Goal: Task Accomplishment & Management: Manage account settings

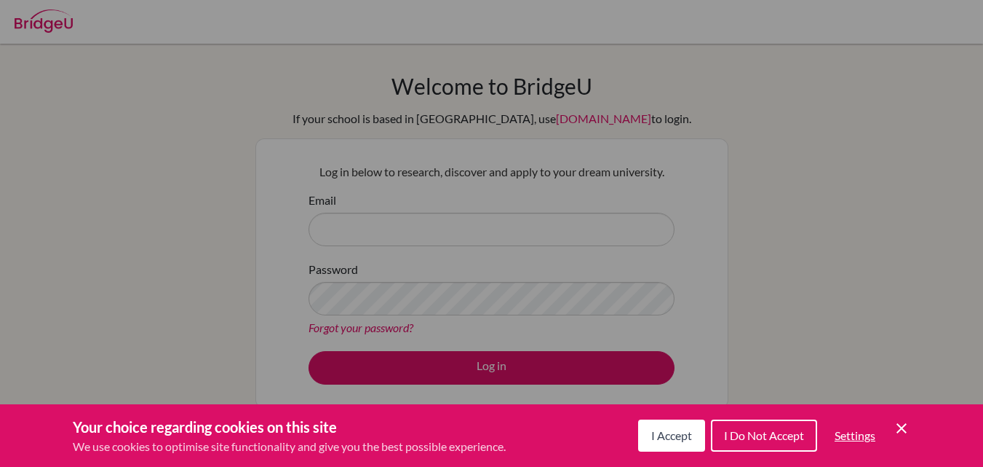
click at [734, 431] on span "I Do Not Accept" at bounding box center [764, 435] width 80 height 14
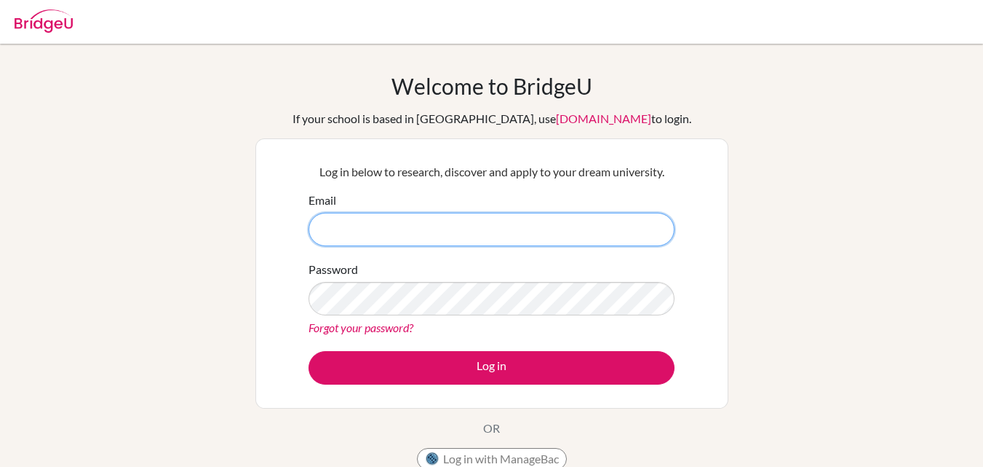
click at [375, 226] on input "Email" at bounding box center [492, 229] width 366 height 33
type input "R"
type input "[PERSON_NAME][EMAIL_ADDRESS][DOMAIN_NAME]"
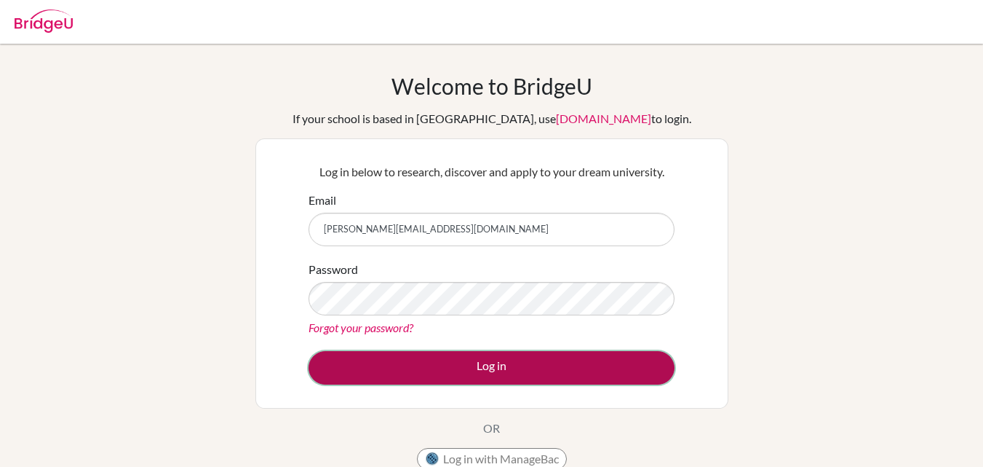
click at [395, 360] on button "Log in" at bounding box center [492, 367] width 366 height 33
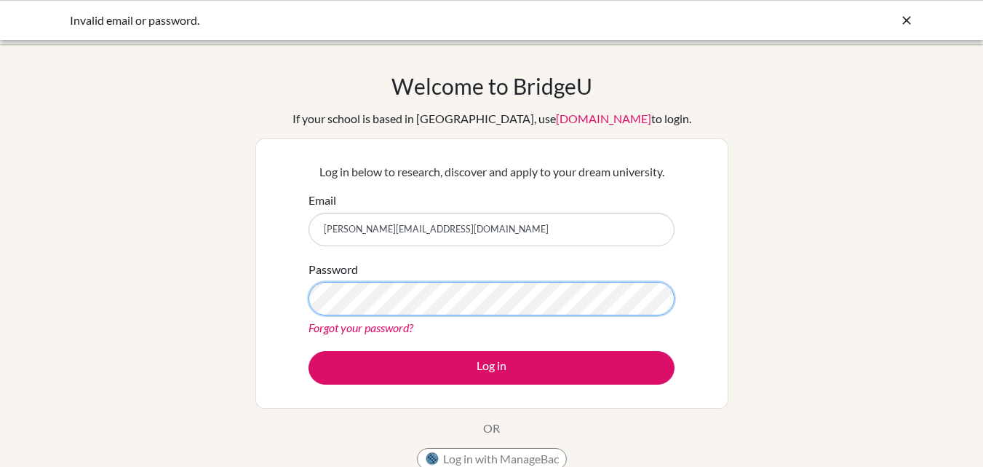
click at [309, 351] on button "Log in" at bounding box center [492, 367] width 366 height 33
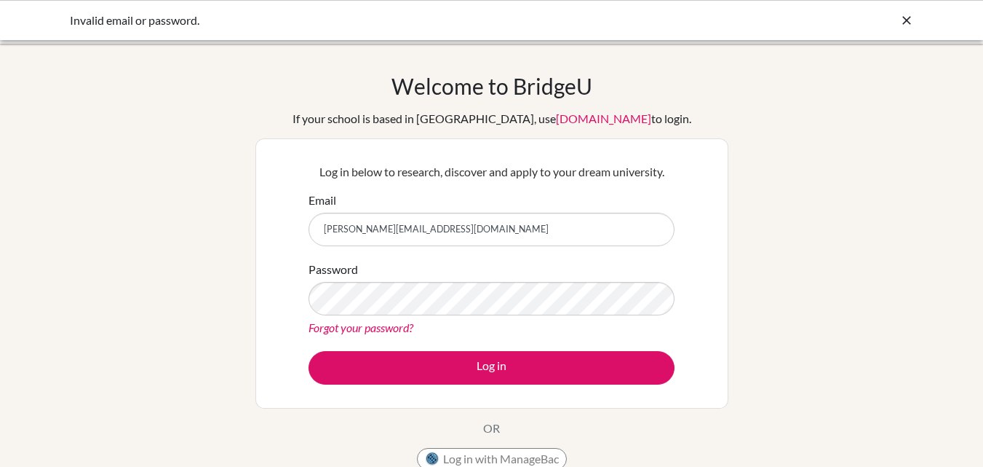
click at [363, 330] on link "Forgot your password?" at bounding box center [361, 327] width 105 height 14
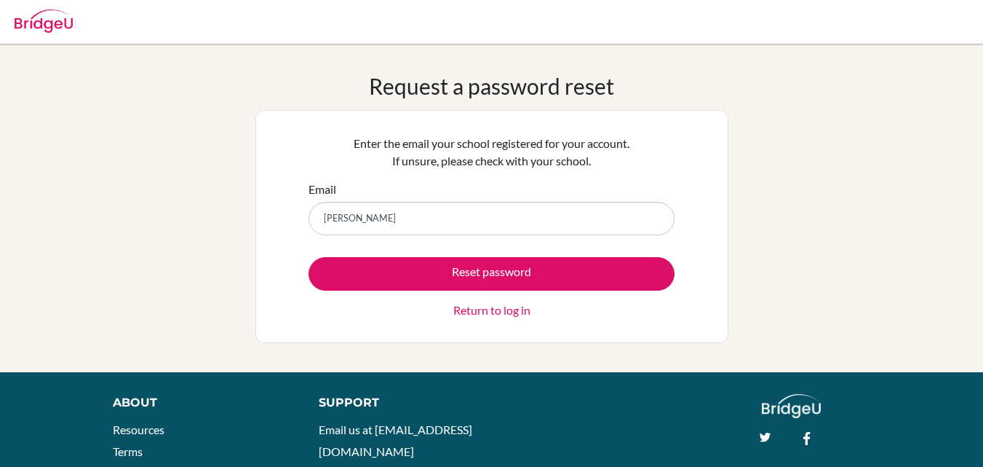
type input "[PERSON_NAME][EMAIL_ADDRESS][DOMAIN_NAME]"
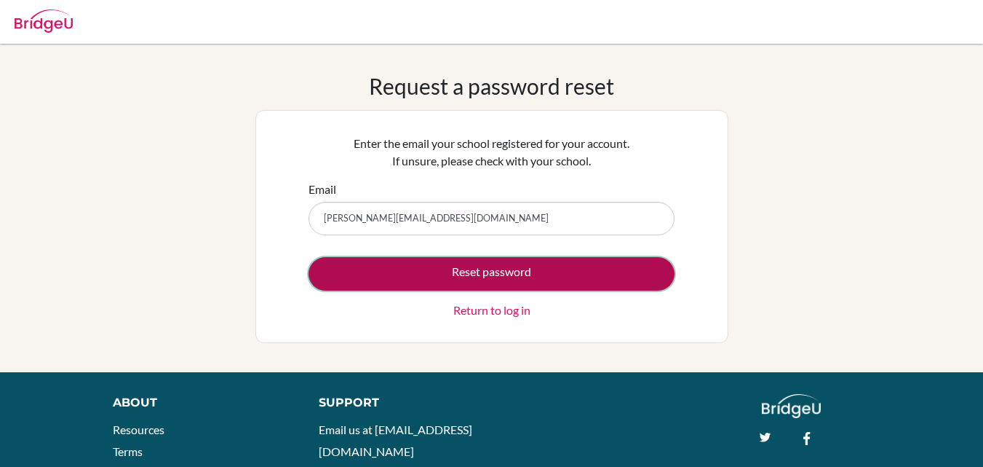
click at [391, 269] on button "Reset password" at bounding box center [492, 273] width 366 height 33
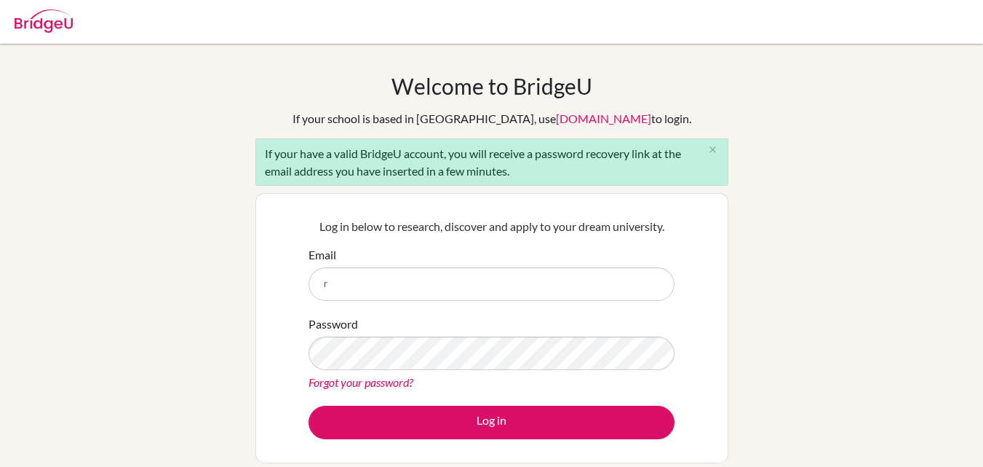
type input "ritika.1907@gems.edu.np"
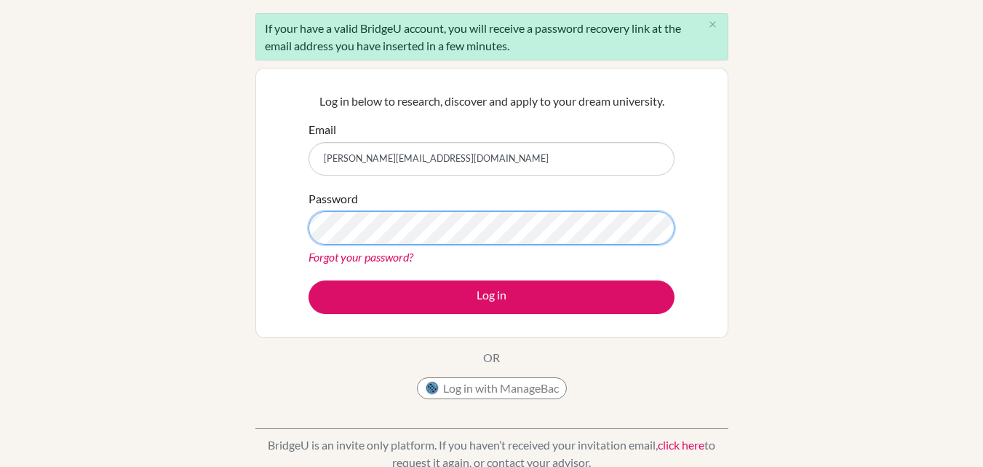
scroll to position [122, 0]
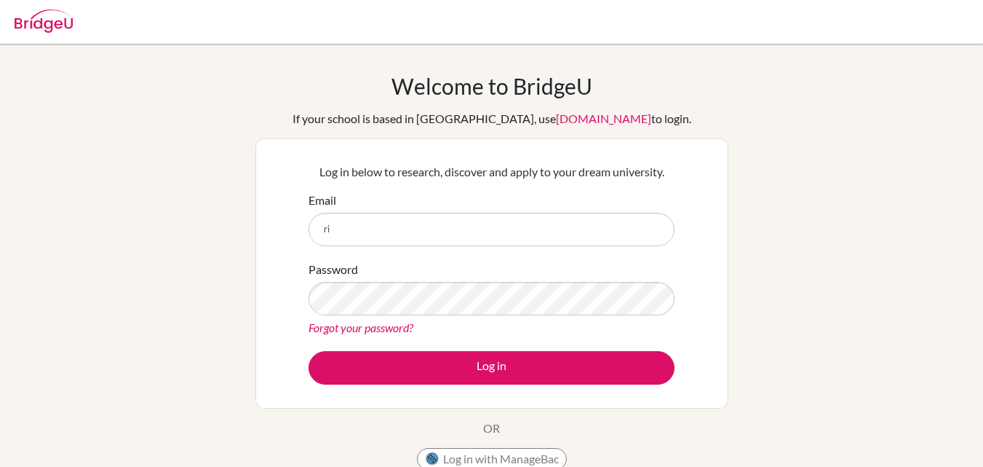
type input "[PERSON_NAME][EMAIL_ADDRESS][DOMAIN_NAME]"
click at [374, 325] on link "Forgot your password?" at bounding box center [361, 327] width 105 height 14
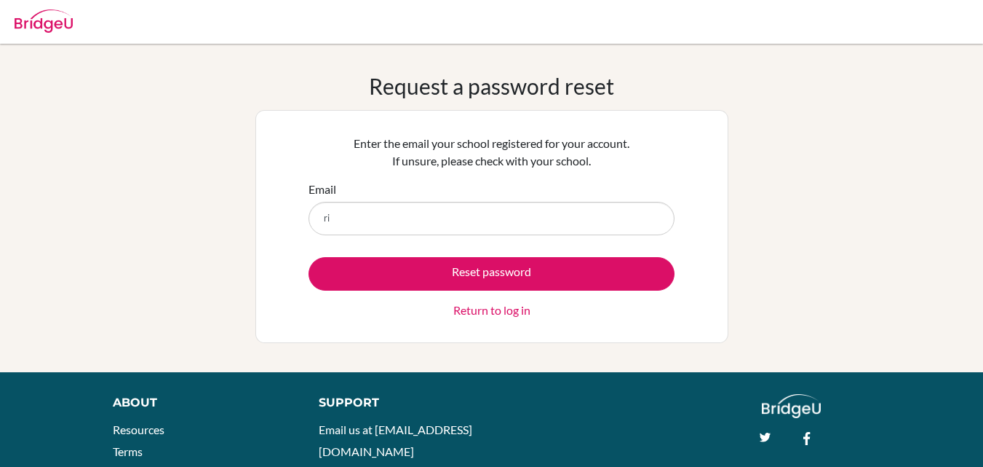
type input "[PERSON_NAME][EMAIL_ADDRESS][DOMAIN_NAME]"
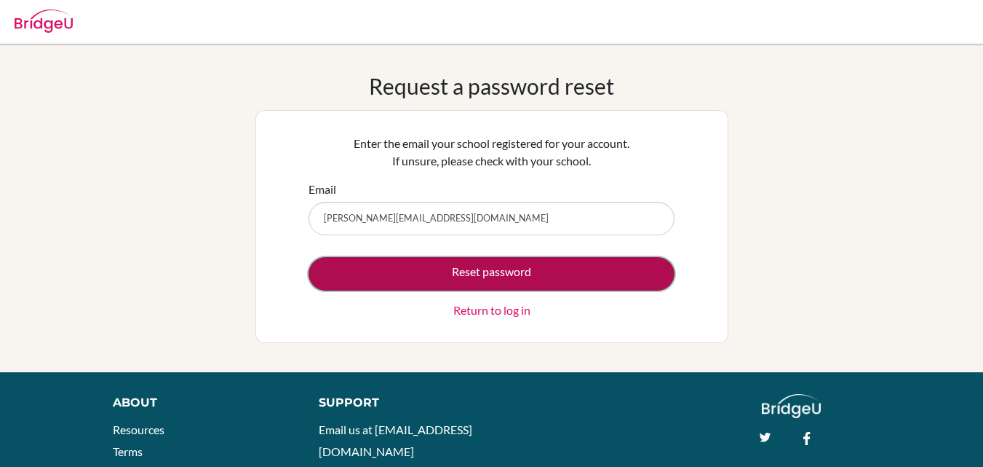
click at [421, 279] on button "Reset password" at bounding box center [492, 273] width 366 height 33
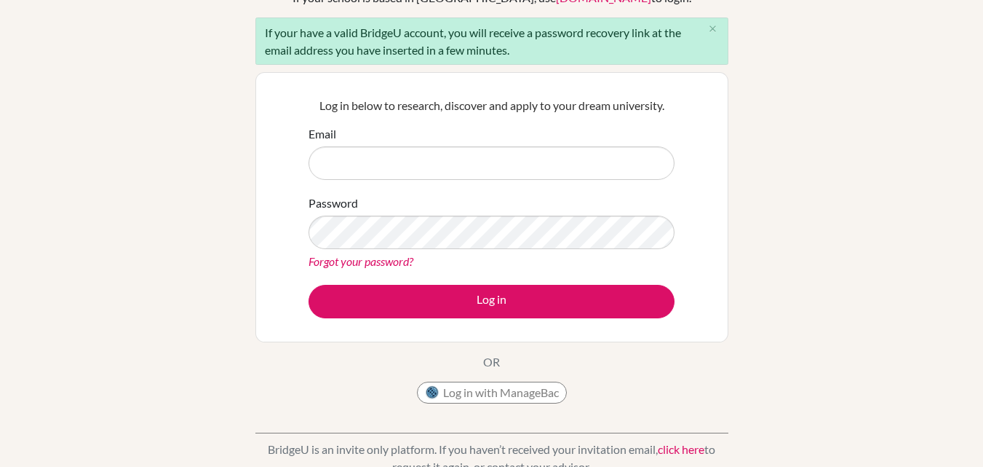
scroll to position [130, 0]
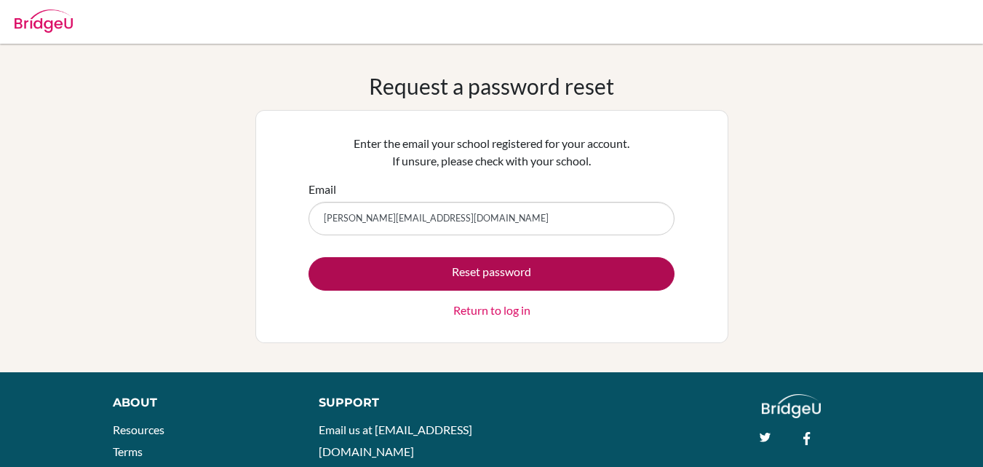
type input "[PERSON_NAME][EMAIL_ADDRESS][DOMAIN_NAME]"
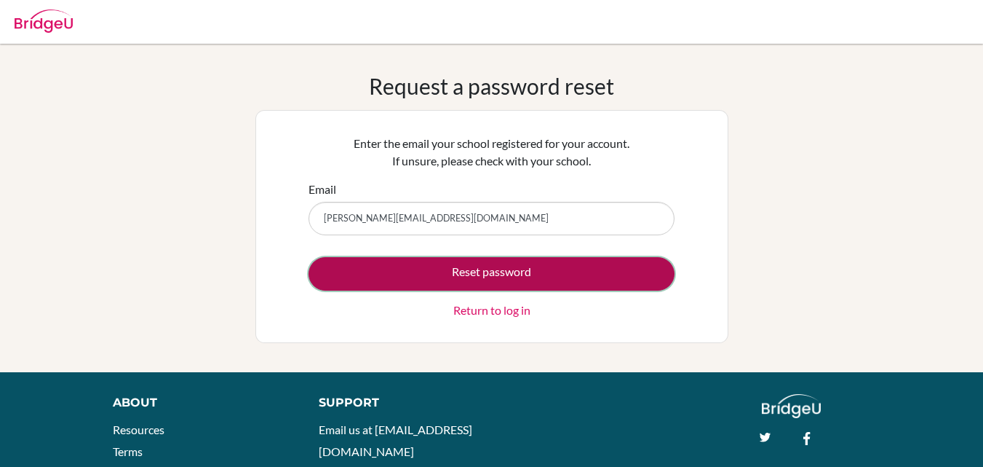
click at [373, 285] on button "Reset password" at bounding box center [492, 273] width 366 height 33
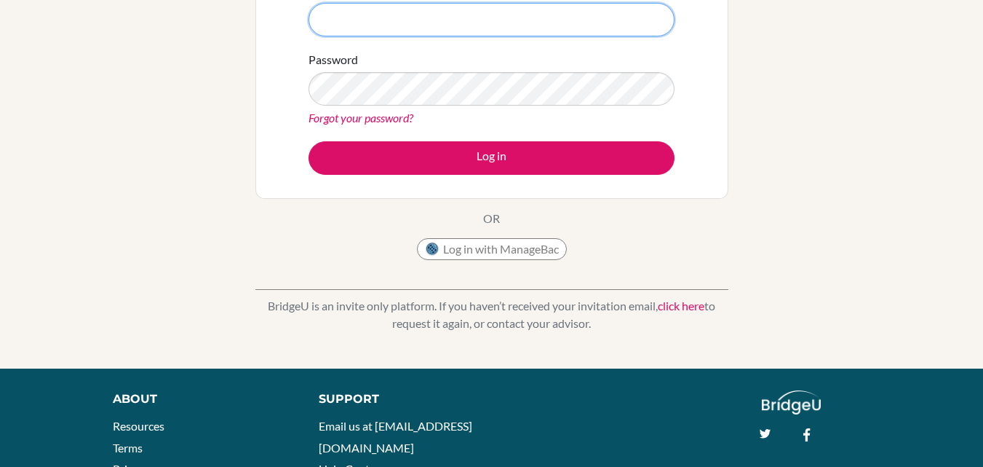
scroll to position [288, 0]
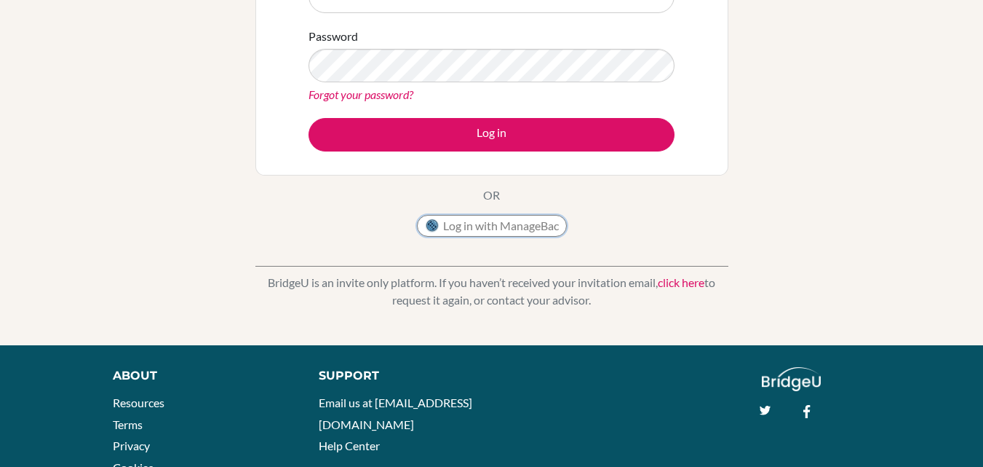
click at [526, 230] on button "Log in with ManageBac" at bounding box center [492, 226] width 150 height 22
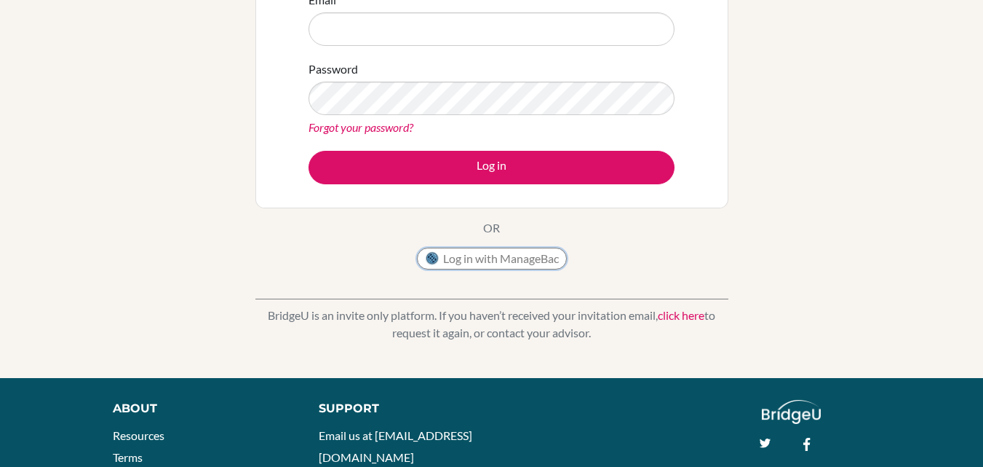
scroll to position [239, 0]
